Goal: Information Seeking & Learning: Learn about a topic

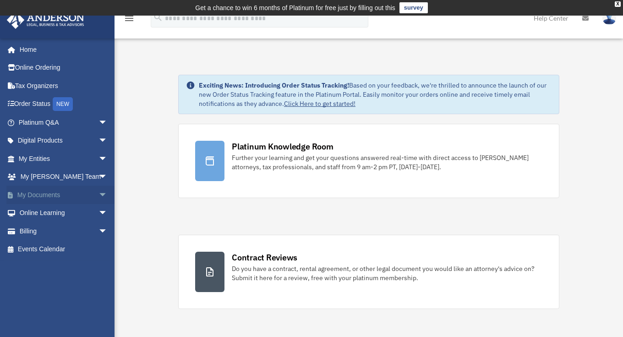
click at [98, 195] on span "arrow_drop_down" at bounding box center [107, 194] width 18 height 19
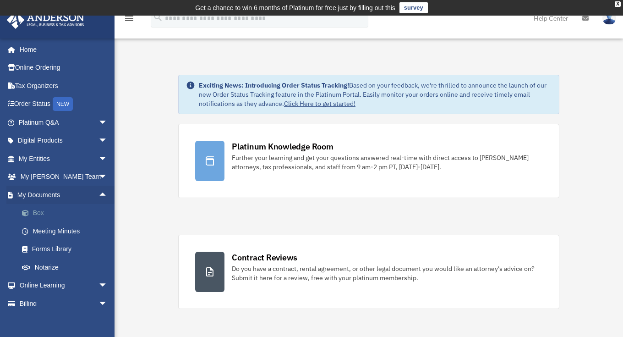
click at [32, 215] on link "Box" at bounding box center [67, 213] width 109 height 18
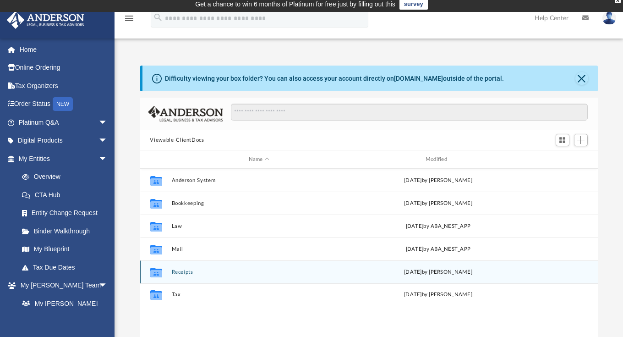
scroll to position [14, 0]
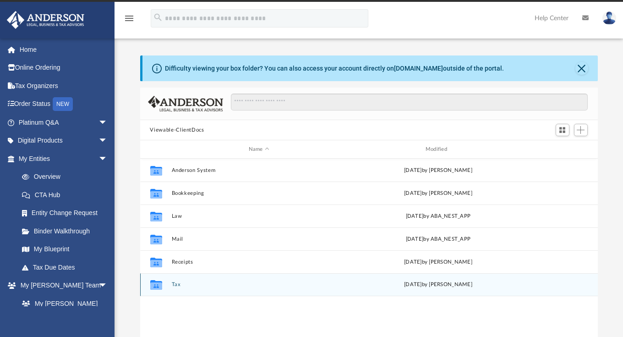
click at [176, 285] on button "Tax" at bounding box center [258, 284] width 175 height 6
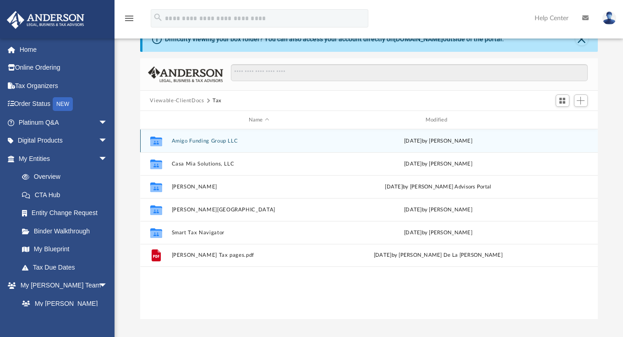
scroll to position [70, 0]
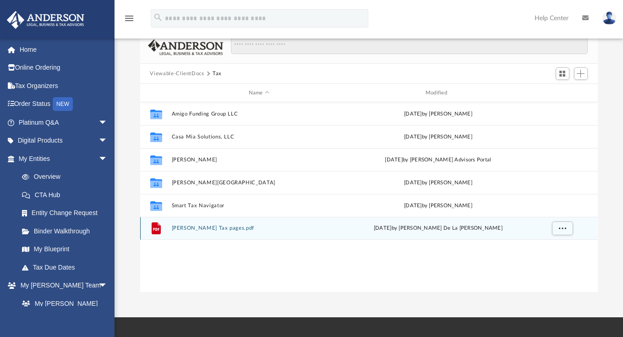
click at [204, 228] on button "Anderson Tax pages.pdf" at bounding box center [258, 228] width 175 height 6
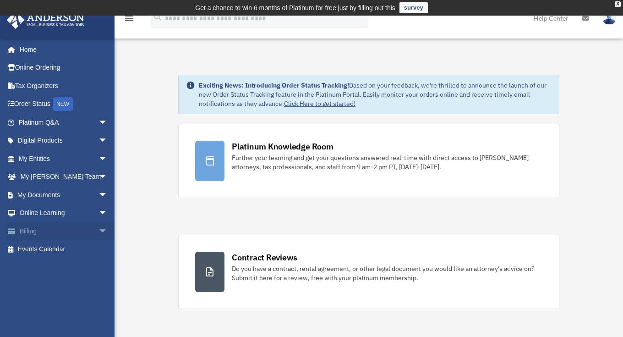
click at [98, 229] on span "arrow_drop_down" at bounding box center [107, 231] width 18 height 19
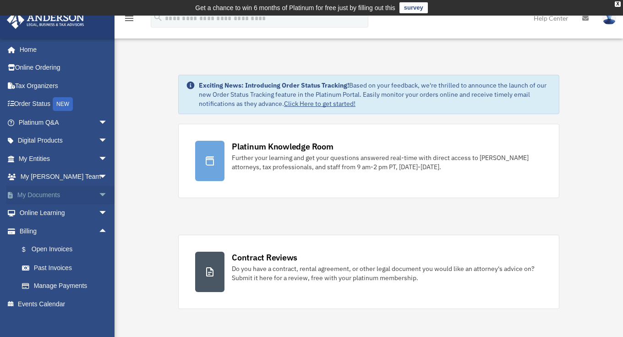
click at [98, 194] on span "arrow_drop_down" at bounding box center [107, 194] width 18 height 19
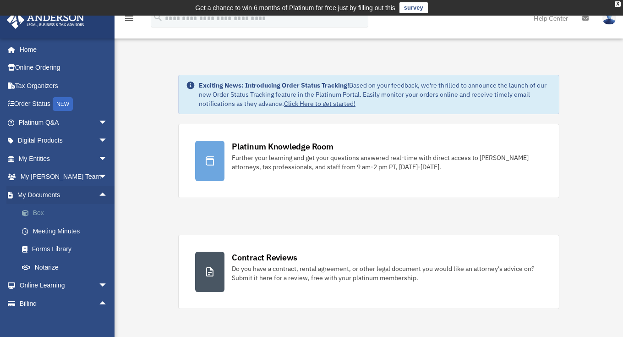
click at [40, 209] on link "Box" at bounding box center [67, 213] width 109 height 18
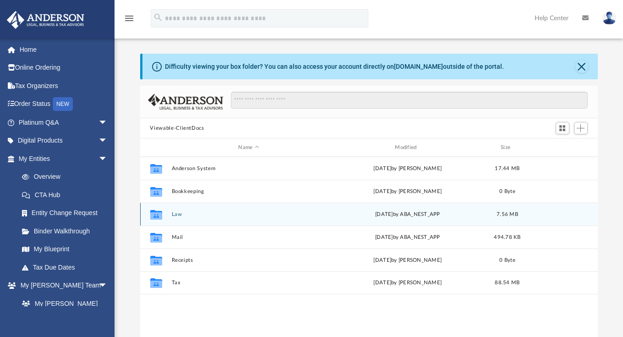
scroll to position [202, 451]
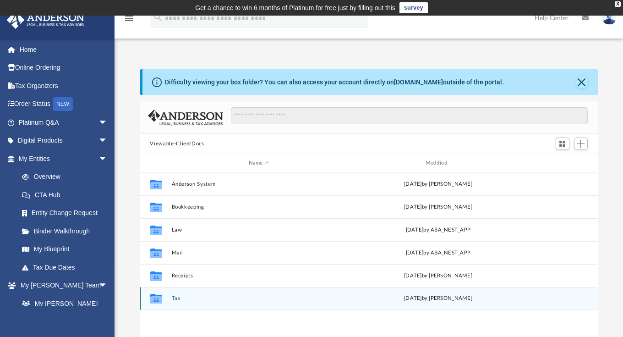
click at [177, 297] on button "Tax" at bounding box center [258, 298] width 175 height 6
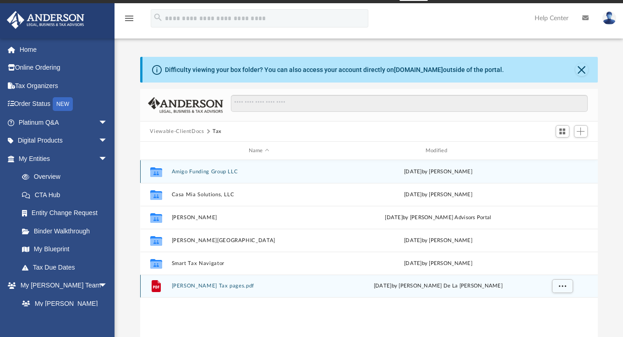
scroll to position [36, 0]
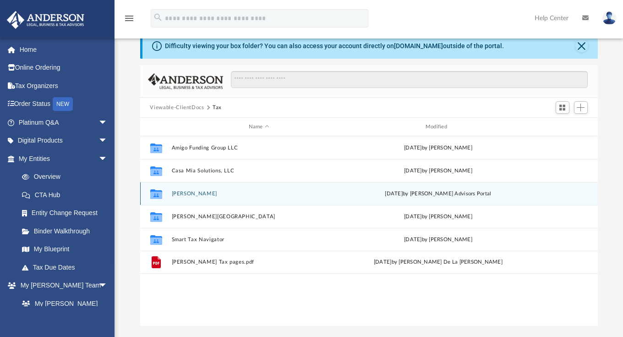
click at [192, 194] on button "Moncayo, Dianna" at bounding box center [258, 194] width 175 height 6
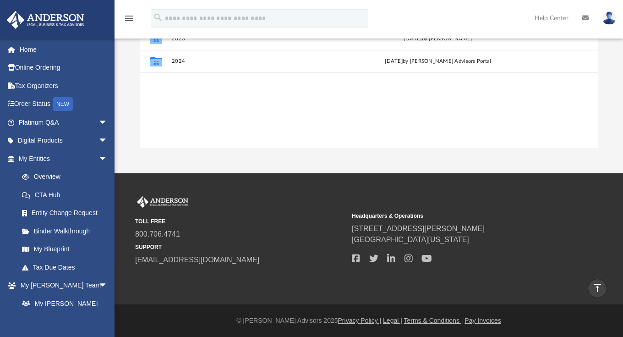
scroll to position [0, 0]
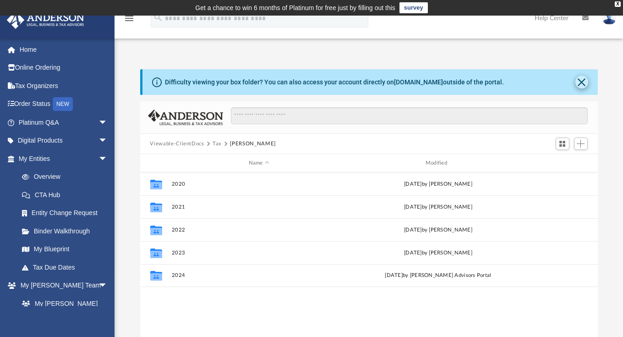
click at [580, 80] on button "Close" at bounding box center [581, 82] width 13 height 13
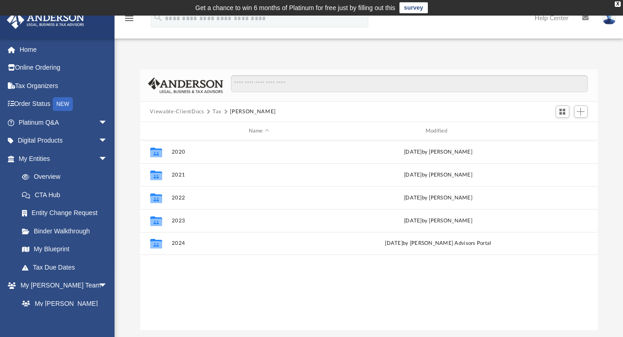
click at [220, 111] on button "Tax" at bounding box center [216, 112] width 9 height 8
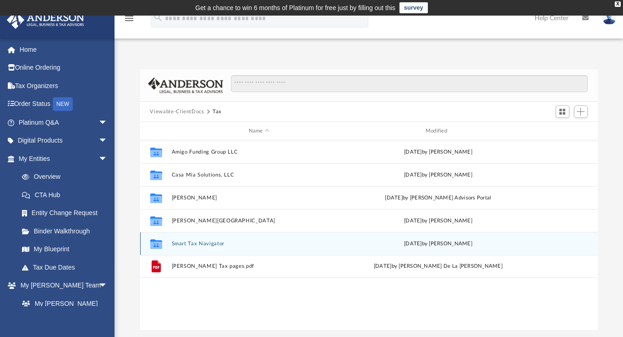
click at [193, 241] on button "Smart Tax Navigator" at bounding box center [258, 243] width 175 height 6
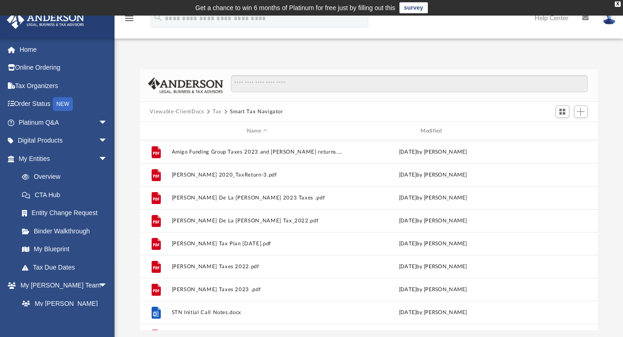
click at [220, 111] on button "Tax" at bounding box center [216, 112] width 9 height 8
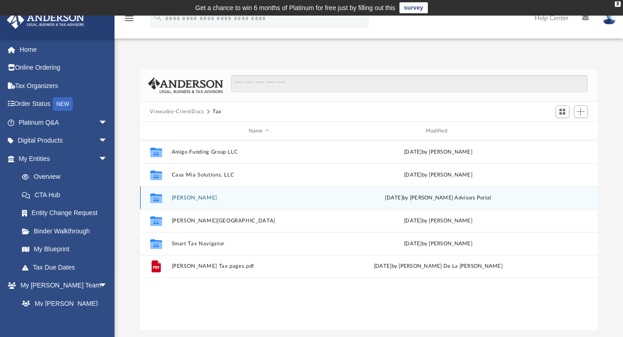
click at [195, 202] on div "Collaborated [PERSON_NAME][DATE] by [PERSON_NAME] Advisors Portal" at bounding box center [369, 197] width 458 height 23
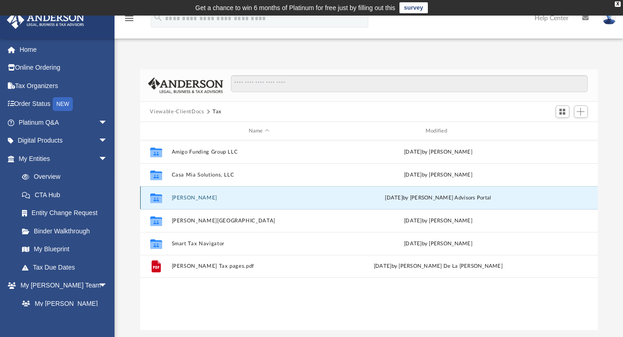
click at [194, 200] on button "[PERSON_NAME]" at bounding box center [258, 198] width 175 height 6
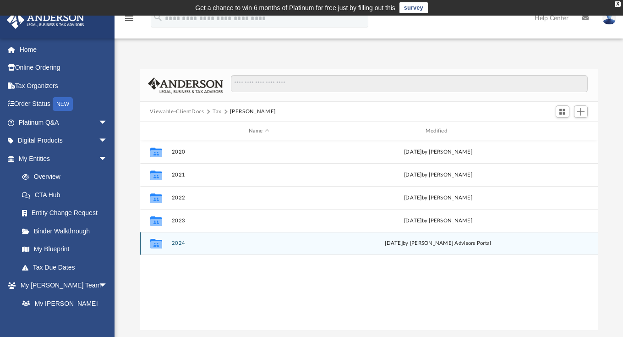
click at [179, 244] on button "2024" at bounding box center [258, 243] width 175 height 6
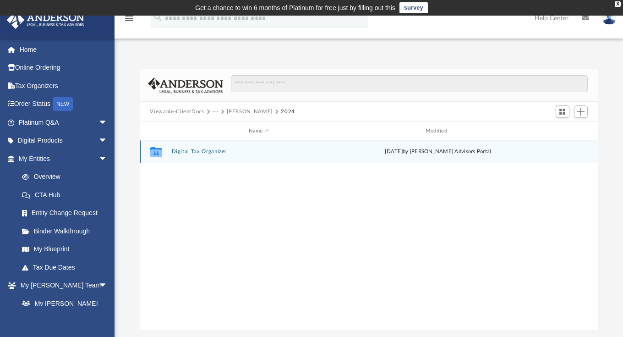
click at [194, 153] on button "Digital Tax Organizer" at bounding box center [258, 151] width 175 height 6
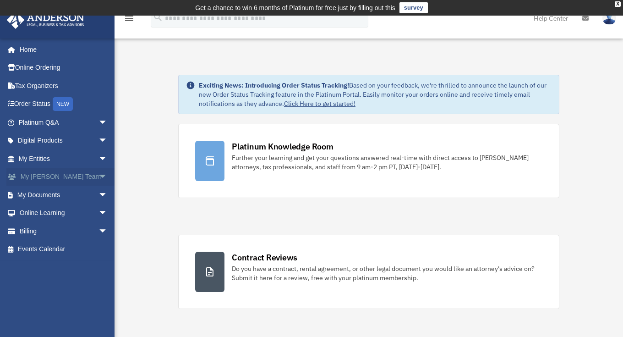
click at [98, 175] on span "arrow_drop_down" at bounding box center [107, 177] width 18 height 19
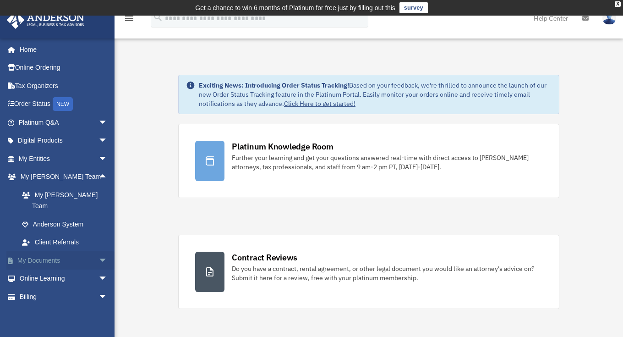
click at [98, 251] on span "arrow_drop_down" at bounding box center [107, 260] width 18 height 19
click at [37, 269] on link "Box" at bounding box center [67, 278] width 109 height 18
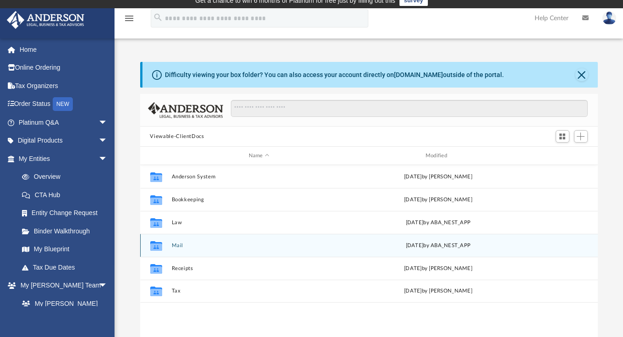
scroll to position [14, 0]
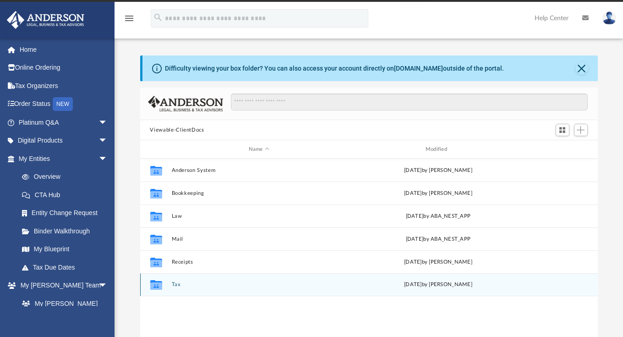
click at [174, 283] on button "Tax" at bounding box center [258, 284] width 175 height 6
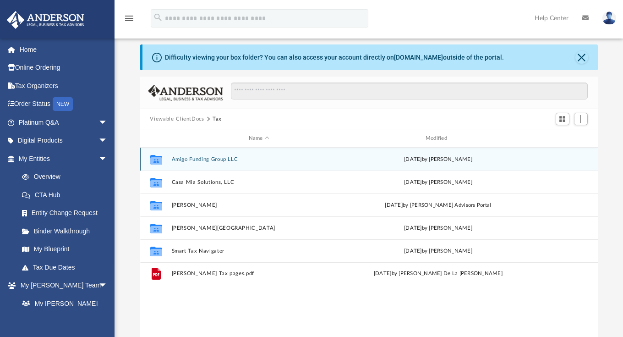
scroll to position [51, 0]
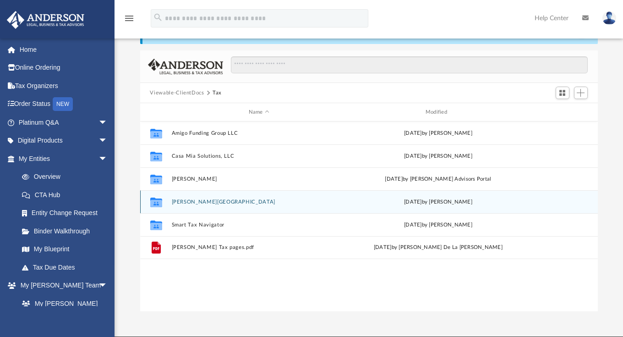
click at [202, 200] on button "Moncayo, Salvador" at bounding box center [258, 202] width 175 height 6
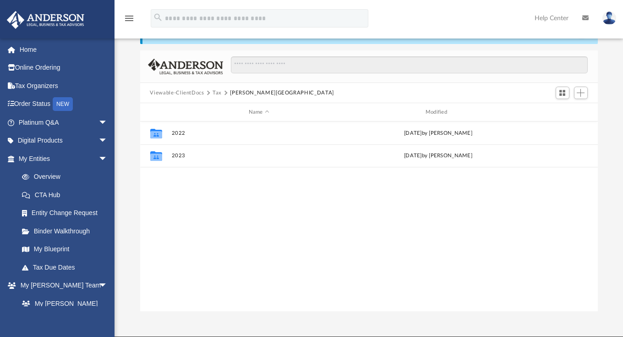
click at [219, 93] on button "Tax" at bounding box center [216, 93] width 9 height 8
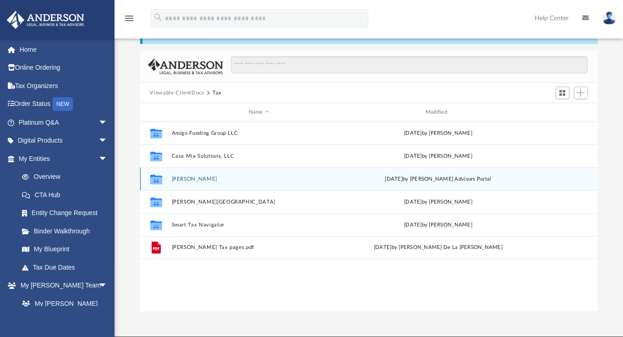
click at [212, 180] on button "Moncayo, Dianna" at bounding box center [258, 179] width 175 height 6
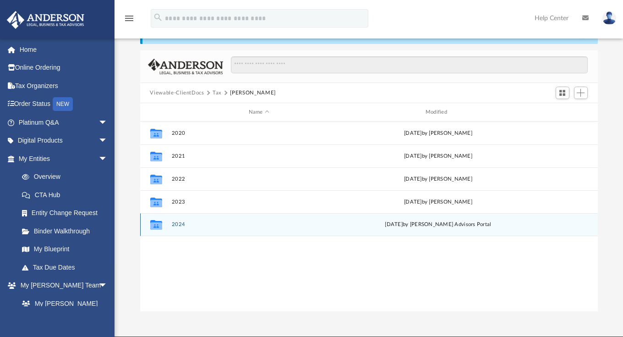
click at [180, 224] on button "2024" at bounding box center [258, 224] width 175 height 6
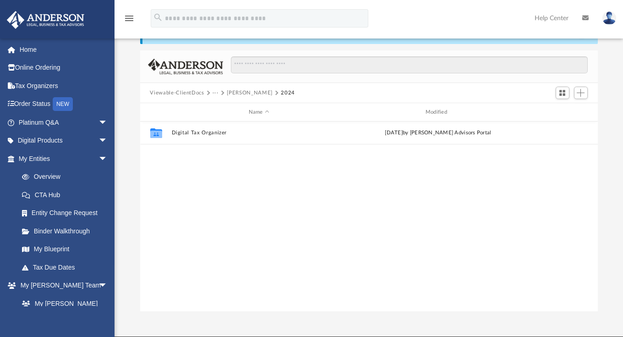
click at [213, 93] on button "···" at bounding box center [215, 93] width 6 height 8
click at [221, 108] on li "Tax" at bounding box center [222, 109] width 9 height 10
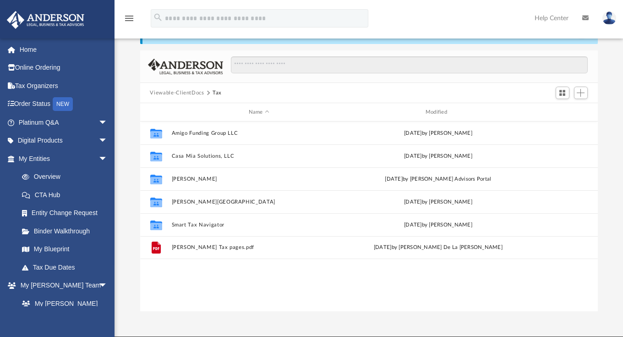
click at [185, 87] on div "Viewable-ClientDocs Tax" at bounding box center [369, 93] width 458 height 20
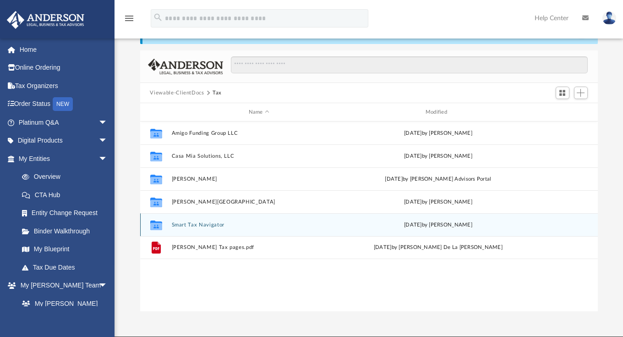
click at [205, 223] on button "Smart Tax Navigator" at bounding box center [258, 225] width 175 height 6
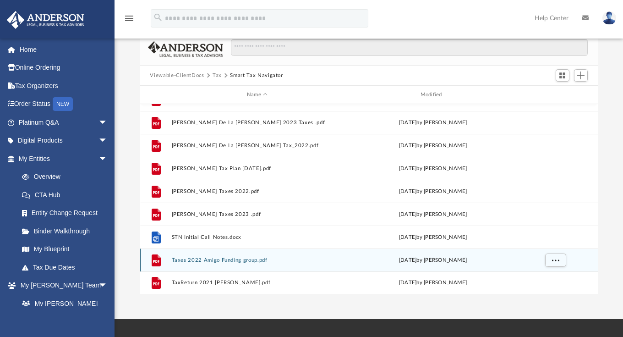
scroll to position [85, 0]
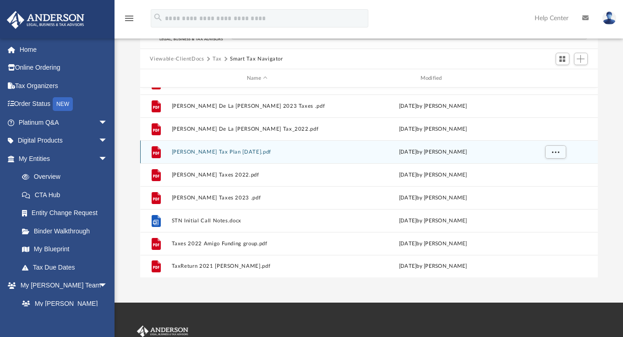
click at [252, 153] on button "Dianna Moncayo Tax Plan 2025-08-27.pdf" at bounding box center [257, 152] width 172 height 6
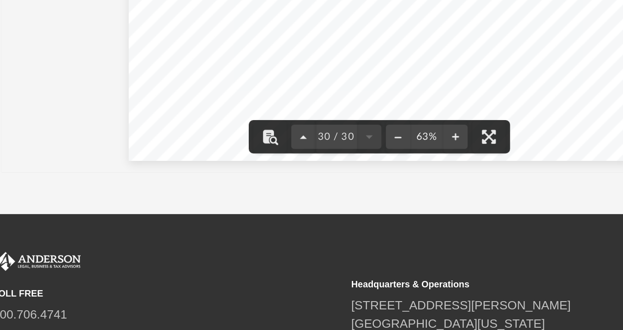
scroll to position [205, 0]
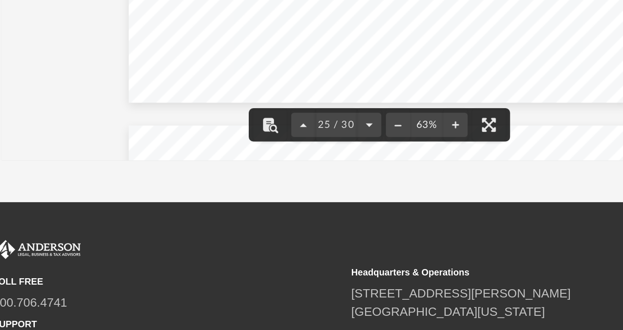
click at [347, 104] on span "decisions, conclusions, opinions or actions that you may take regarding your us…" at bounding box center [373, 105] width 286 height 2
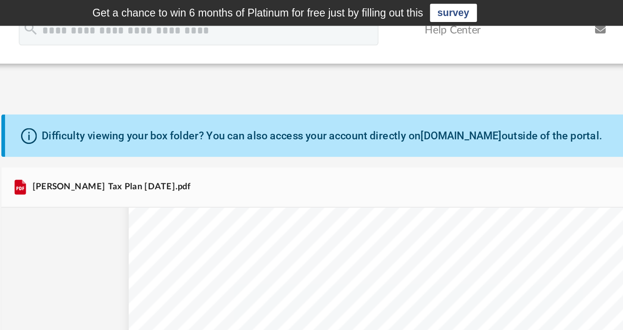
scroll to position [0, 0]
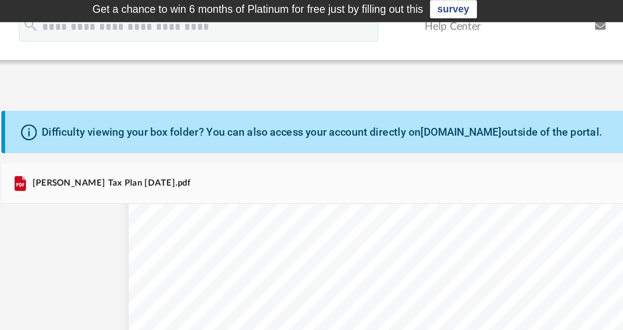
scroll to position [520, 0]
click at [131, 45] on div "App diannadlp@att.net Sign Out diannadlp@att.net Home Online Ordering Tax Organ…" at bounding box center [311, 200] width 623 height 321
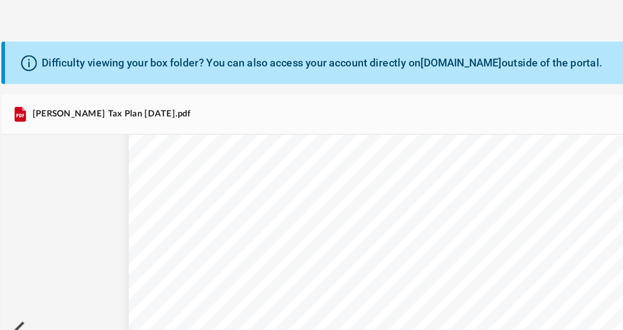
scroll to position [4829, 0]
drag, startPoint x: 209, startPoint y: 147, endPoint x: 225, endPoint y: 151, distance: 16.6
click at [240, 147] on div "Strategy 2026 Self Directed Retirement Funds Step 1: Taxpayer - Eligiblity for …" at bounding box center [368, 128] width 303 height 234
click at [340, 202] on span "permission of Anderson Advisors." at bounding box center [379, 204] width 79 height 4
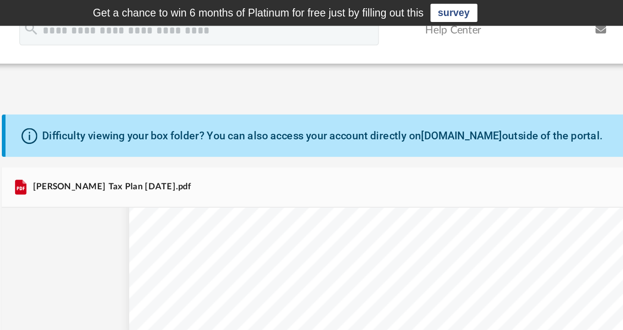
scroll to position [0, 0]
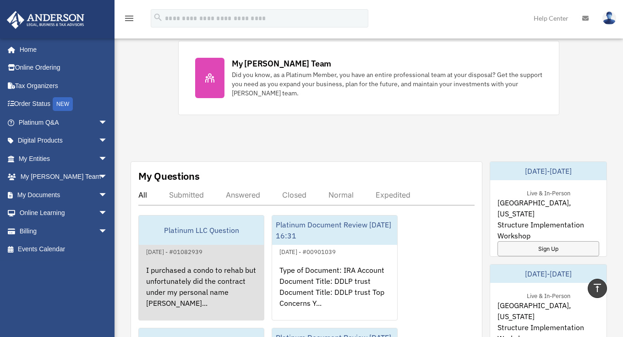
scroll to position [462, 0]
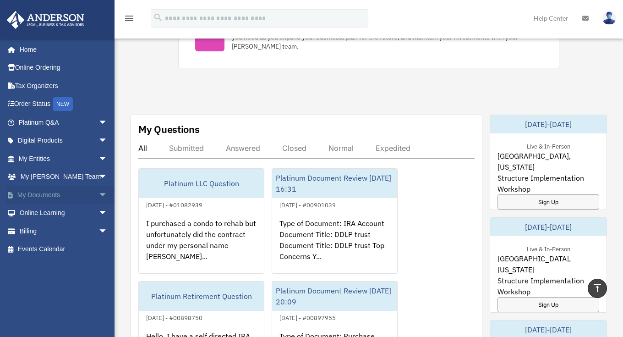
click at [98, 192] on span "arrow_drop_down" at bounding box center [107, 194] width 18 height 19
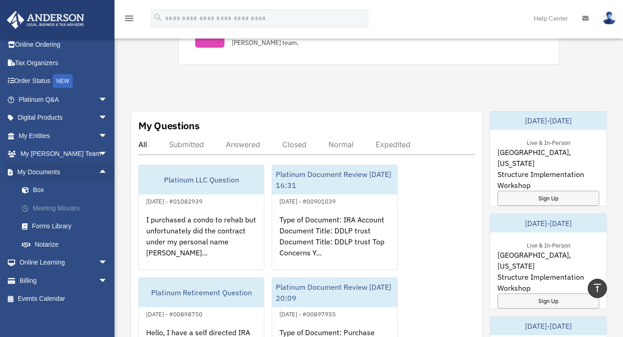
scroll to position [475, 0]
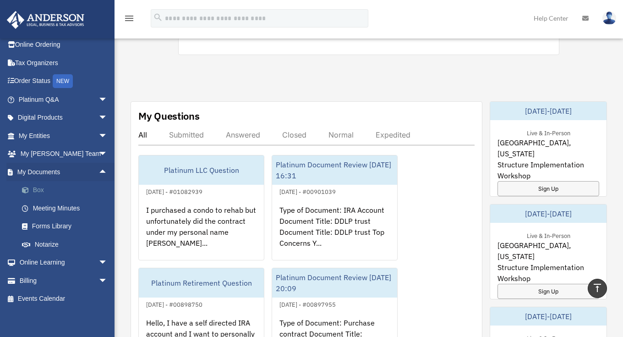
click at [43, 188] on link "Box" at bounding box center [67, 190] width 109 height 18
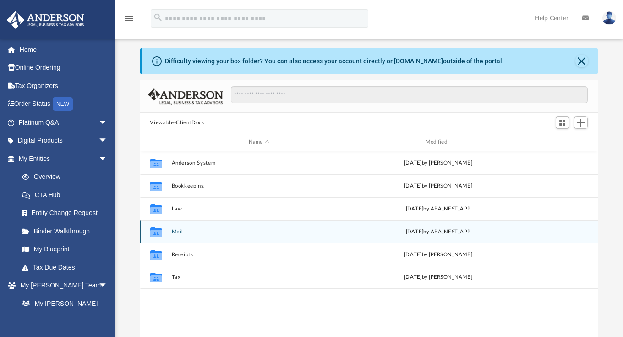
scroll to position [23, 0]
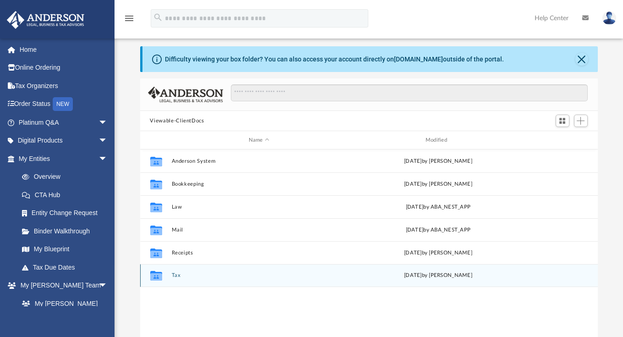
click at [179, 276] on button "Tax" at bounding box center [258, 275] width 175 height 6
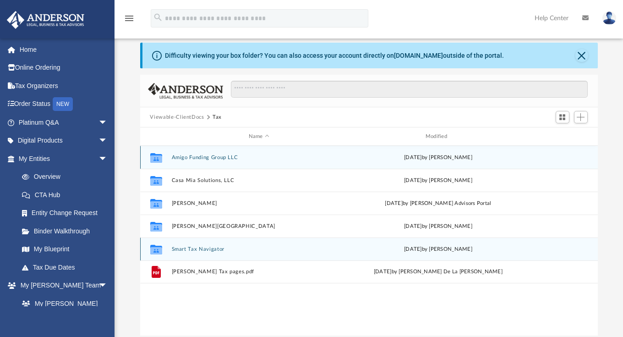
scroll to position [28, 0]
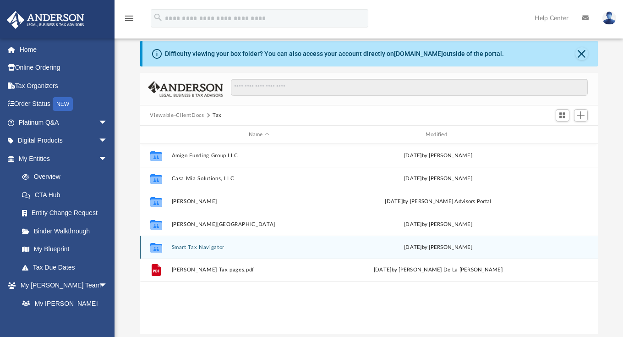
click at [209, 247] on button "Smart Tax Navigator" at bounding box center [258, 247] width 175 height 6
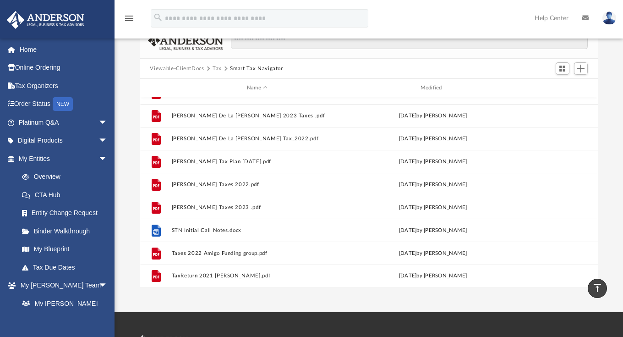
scroll to position [0, 0]
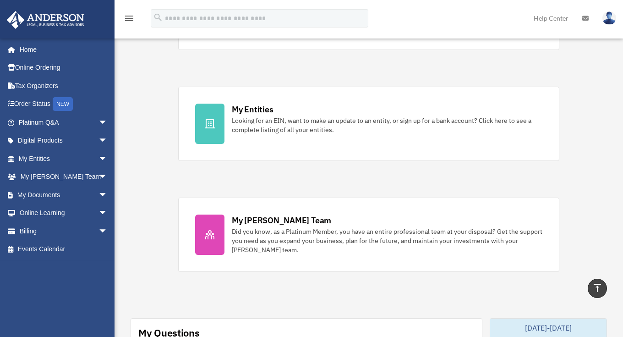
scroll to position [131, 0]
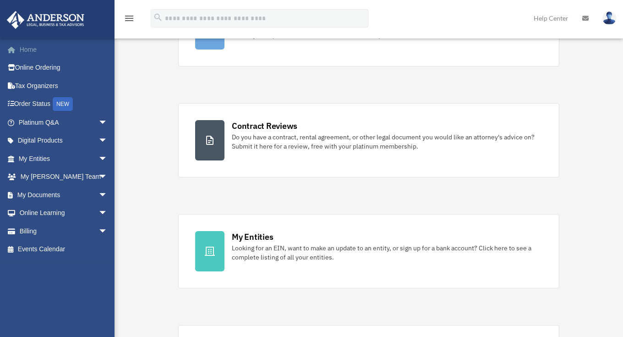
click at [30, 52] on link "Home" at bounding box center [63, 49] width 115 height 18
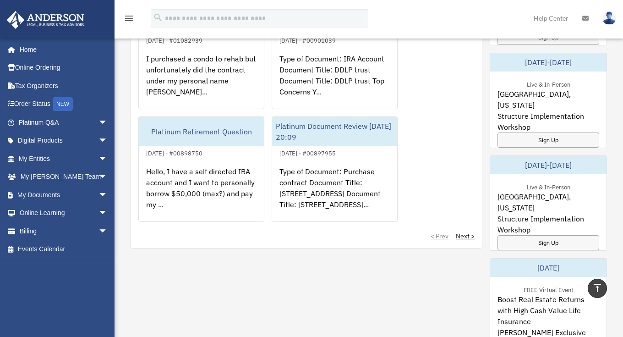
scroll to position [692, 0]
